Goal: Book appointment/travel/reservation

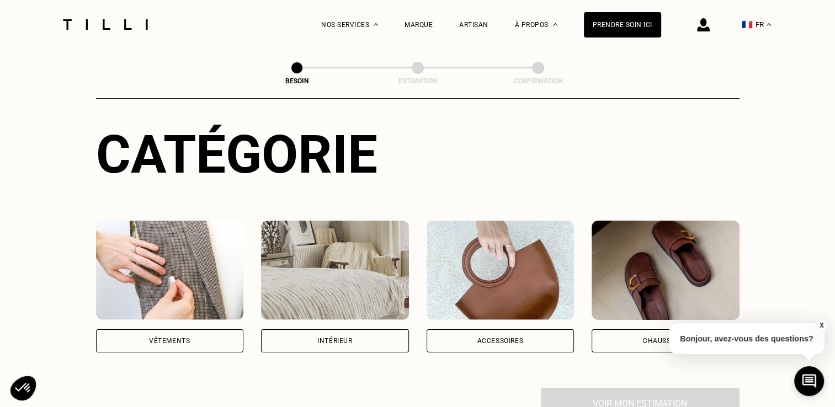
scroll to position [109, 0]
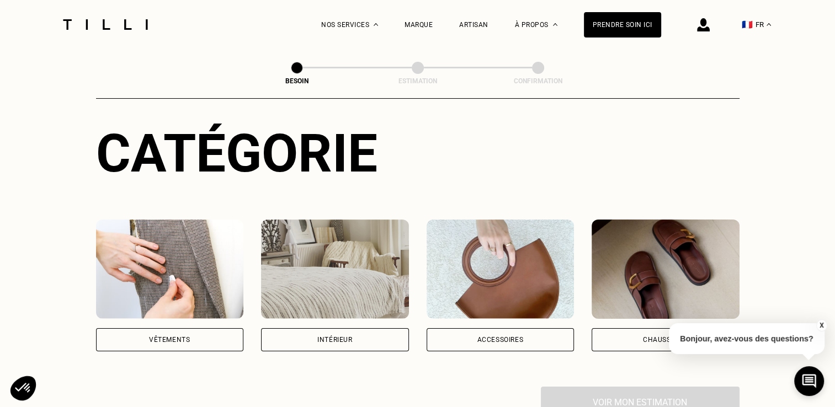
click at [188, 272] on img at bounding box center [170, 269] width 148 height 99
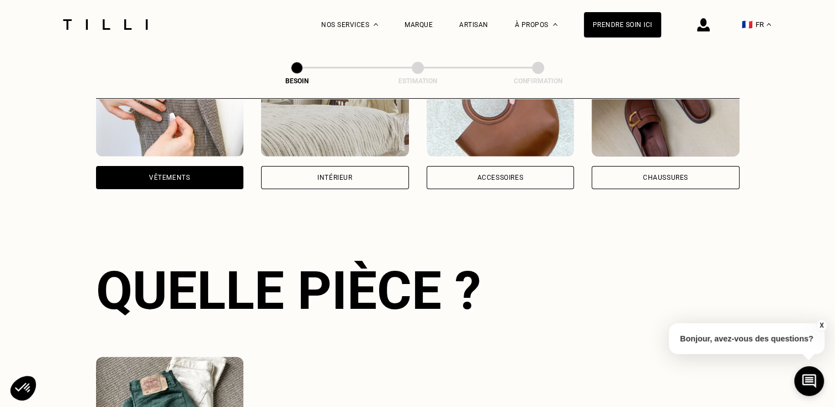
scroll to position [360, 0]
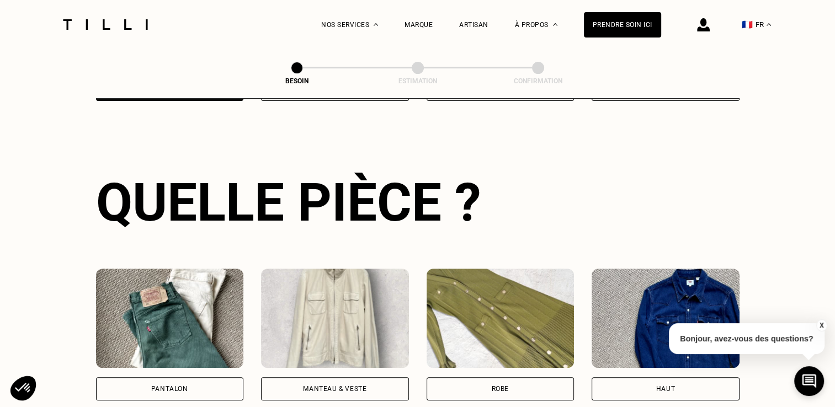
click at [188, 272] on img at bounding box center [170, 318] width 148 height 99
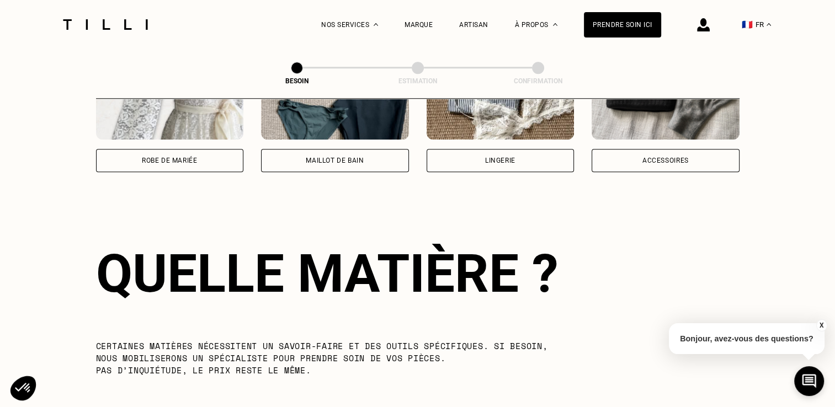
scroll to position [960, 0]
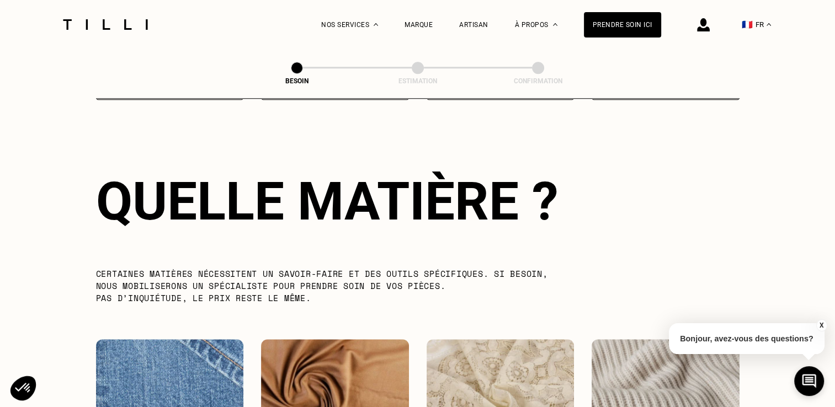
click at [171, 354] on img at bounding box center [170, 389] width 148 height 99
select select "FR"
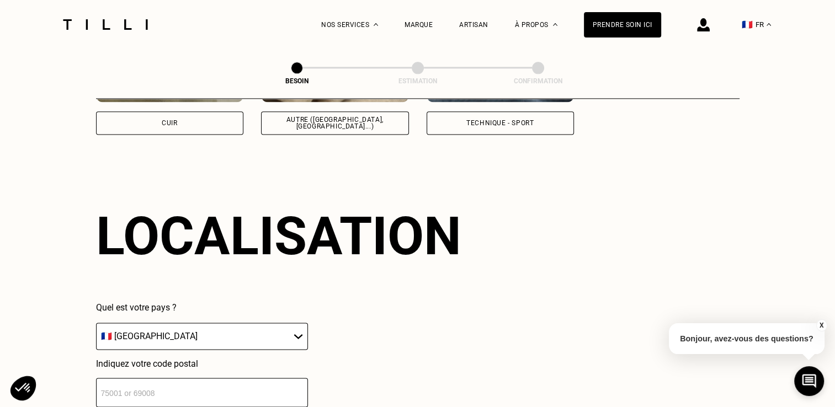
scroll to position [1483, 0]
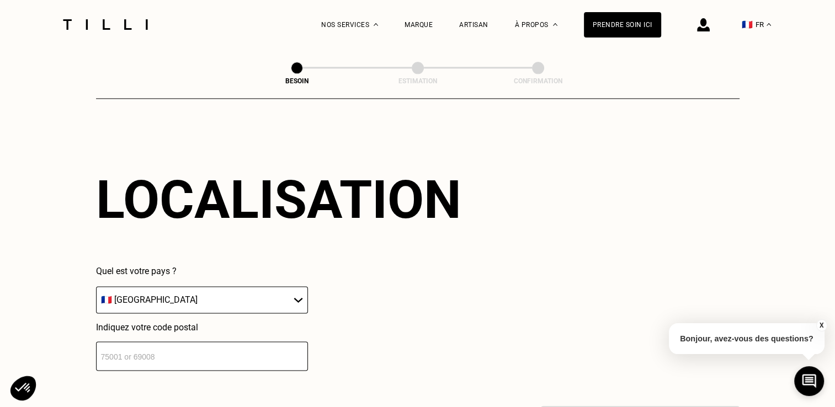
click at [203, 348] on input "number" at bounding box center [202, 356] width 212 height 29
click at [224, 379] on div "Localisation Quel est votre pays ? 🇩🇪 [GEOGRAPHIC_DATA] 🇦🇹 [GEOGRAPHIC_DATA] 🇧🇪…" at bounding box center [418, 270] width 644 height 273
click at [140, 348] on input "7817" at bounding box center [202, 356] width 212 height 29
type input "78170"
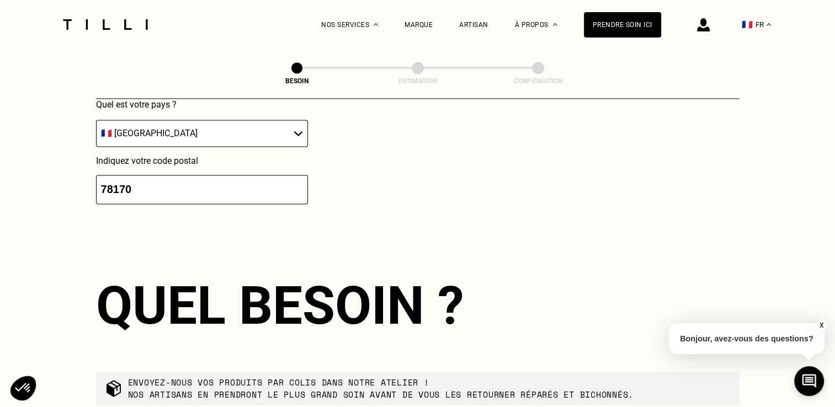
scroll to position [1758, 0]
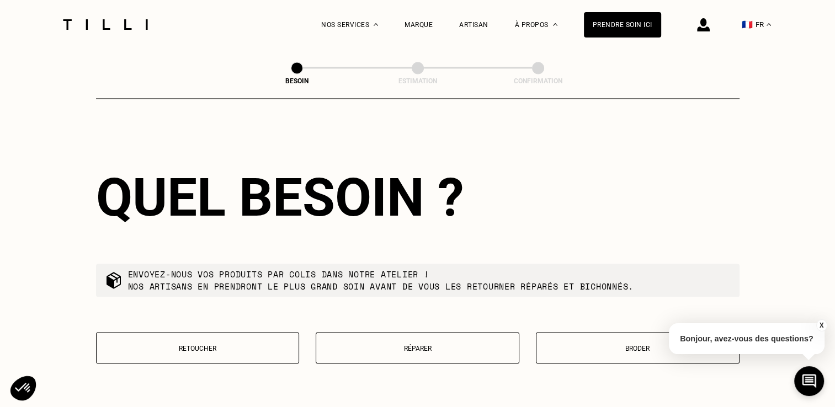
click at [610, 345] on p "Broder" at bounding box center [638, 349] width 192 height 8
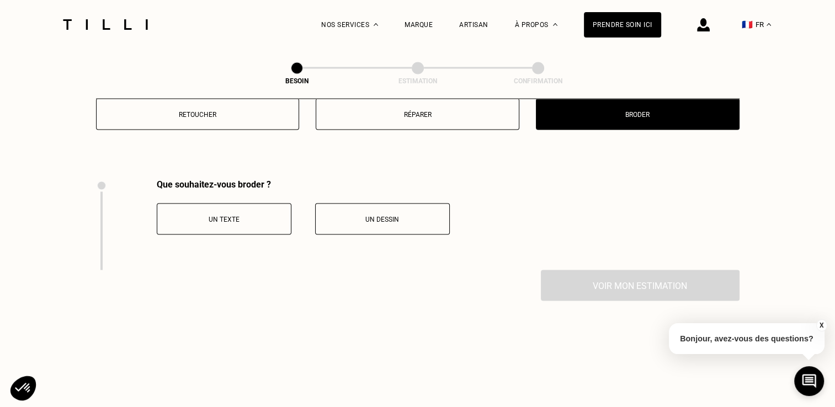
scroll to position [2041, 0]
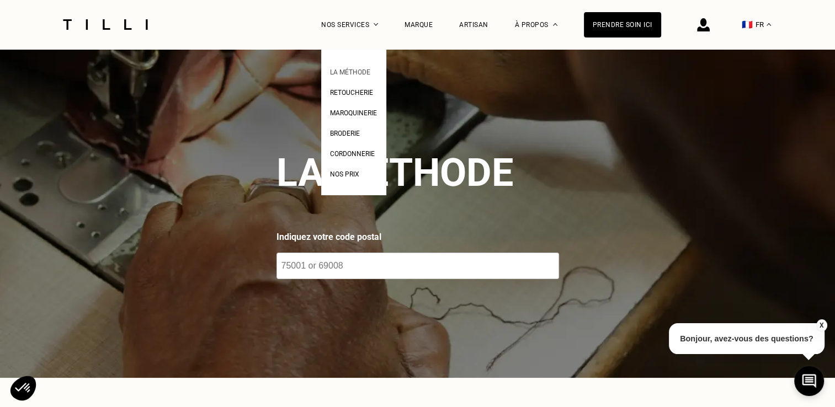
click at [352, 69] on span "La Méthode" at bounding box center [350, 72] width 40 height 8
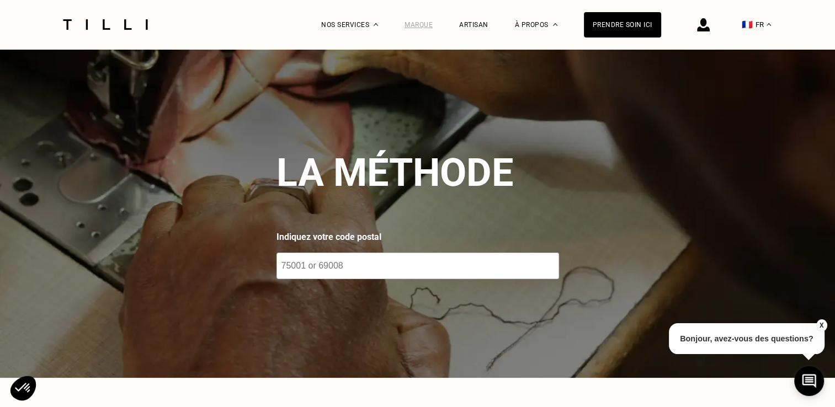
click at [428, 24] on div "Marque" at bounding box center [419, 25] width 28 height 8
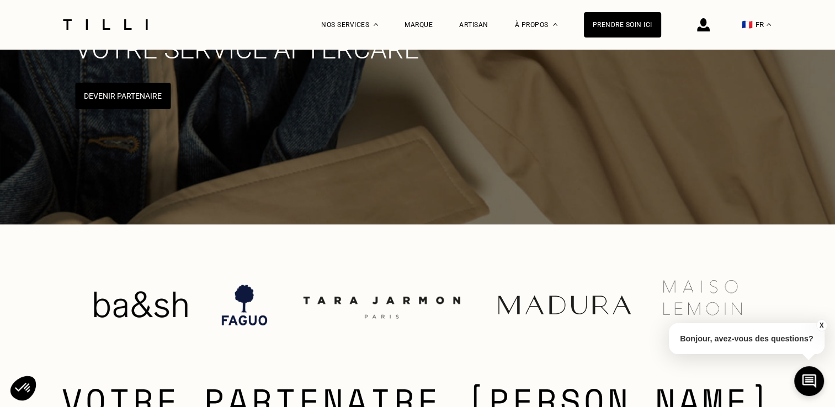
scroll to position [170, 0]
click at [484, 21] on div "Artisan" at bounding box center [473, 25] width 29 height 8
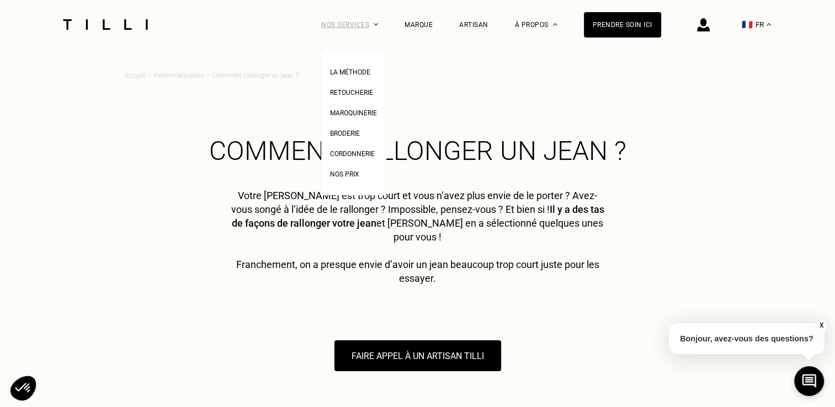
click at [377, 22] on div "Nos services" at bounding box center [349, 24] width 57 height 49
click at [366, 70] on span "La Méthode" at bounding box center [350, 72] width 40 height 8
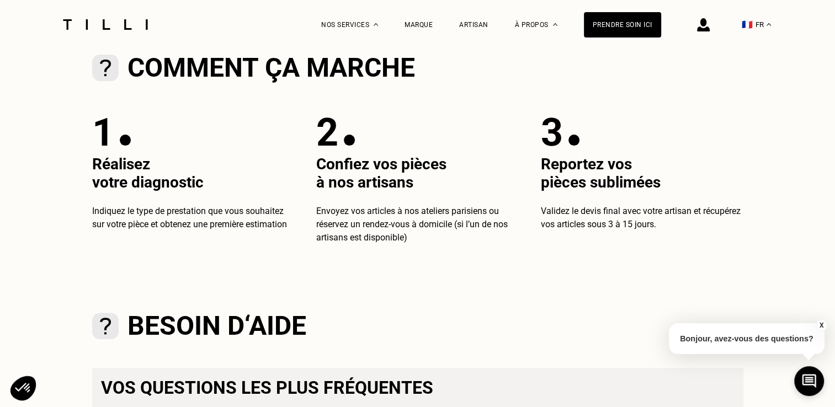
scroll to position [305, 0]
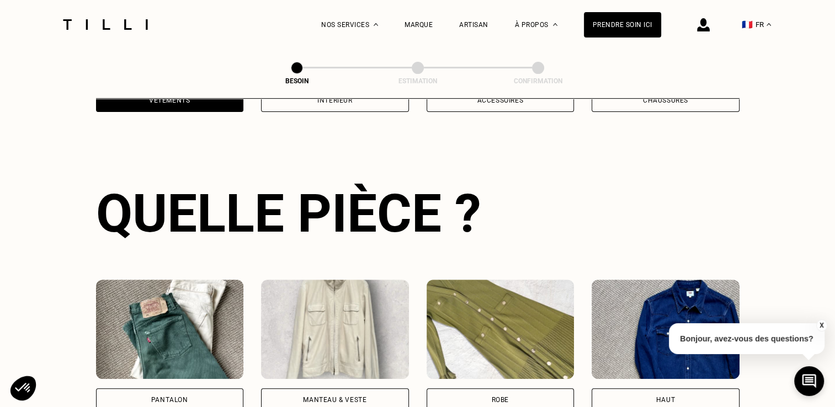
scroll to position [360, 0]
